Goal: Task Accomplishment & Management: Manage account settings

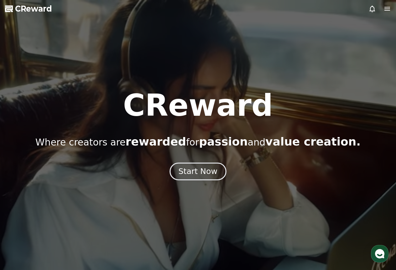
click at [201, 166] on button "Start Now" at bounding box center [198, 171] width 57 height 18
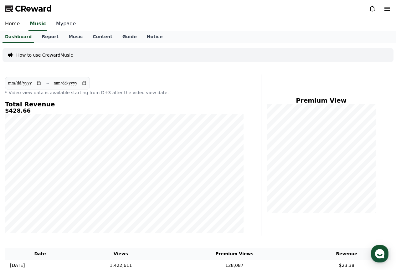
click at [66, 28] on link "Mypage" at bounding box center [66, 24] width 30 height 13
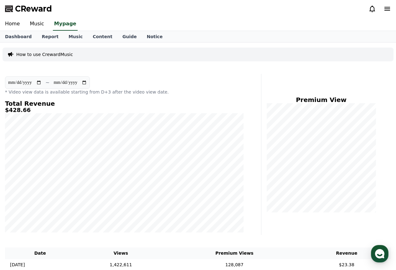
select select "**********"
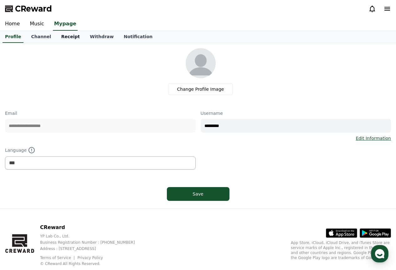
click at [65, 38] on link "Receipt" at bounding box center [70, 37] width 29 height 12
